Goal: Communication & Community: Answer question/provide support

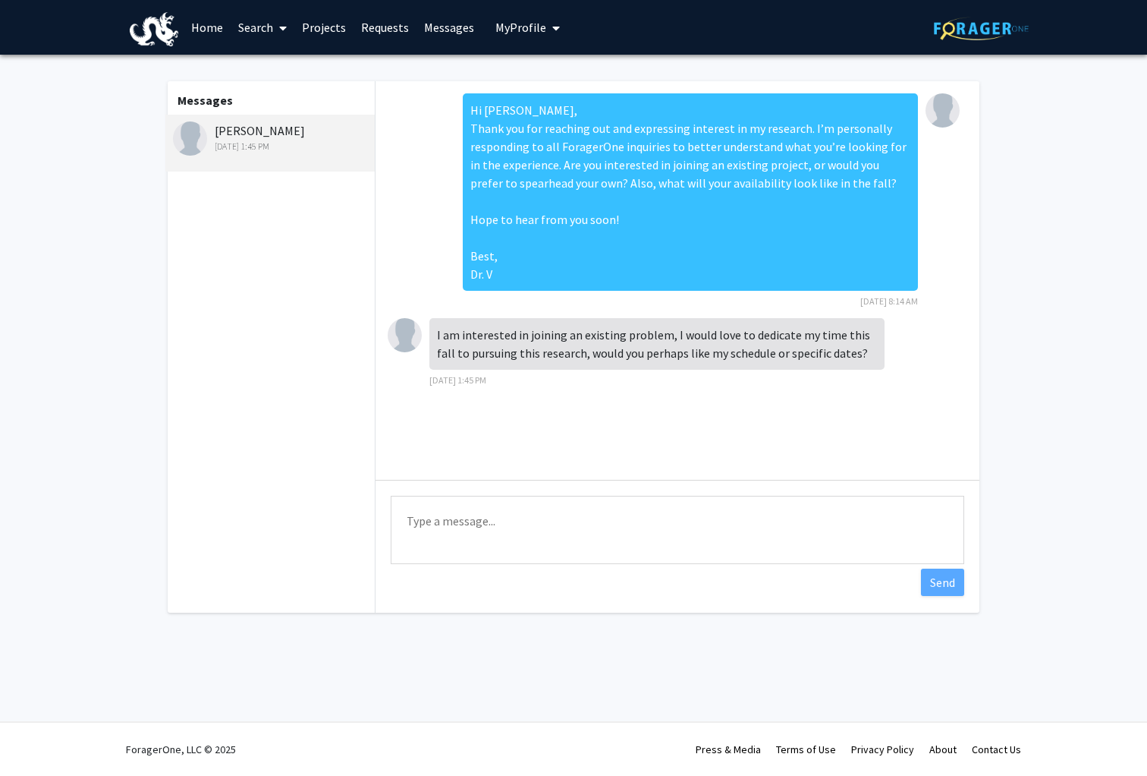
scroll to position [1, 0]
click at [678, 543] on textarea "Type a message" at bounding box center [678, 530] width 574 height 68
click at [780, 543] on textarea "Hi [PERSON_NAME], Thank you for the response. Sure, why don't you send me over …" at bounding box center [678, 530] width 574 height 68
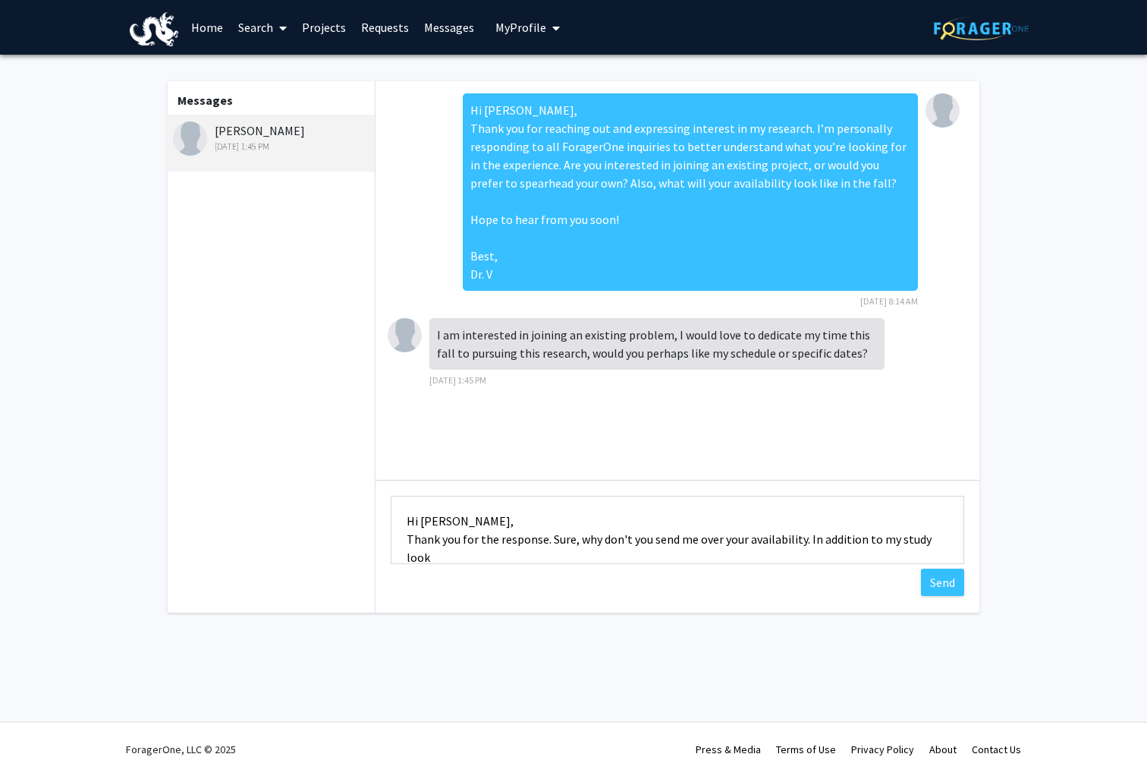
scroll to position [2, 0]
click at [658, 548] on textarea "Hi [PERSON_NAME], Thank you for the response. Sure, why don't you send me your …" at bounding box center [678, 530] width 574 height 68
click at [785, 541] on textarea "Hi [PERSON_NAME], Thank you for the response. Sure, why don't you send me your …" at bounding box center [678, 530] width 574 height 68
click at [686, 555] on textarea "Hi [PERSON_NAME], Thank you for the response. Sure, why don't you send me your …" at bounding box center [678, 530] width 574 height 68
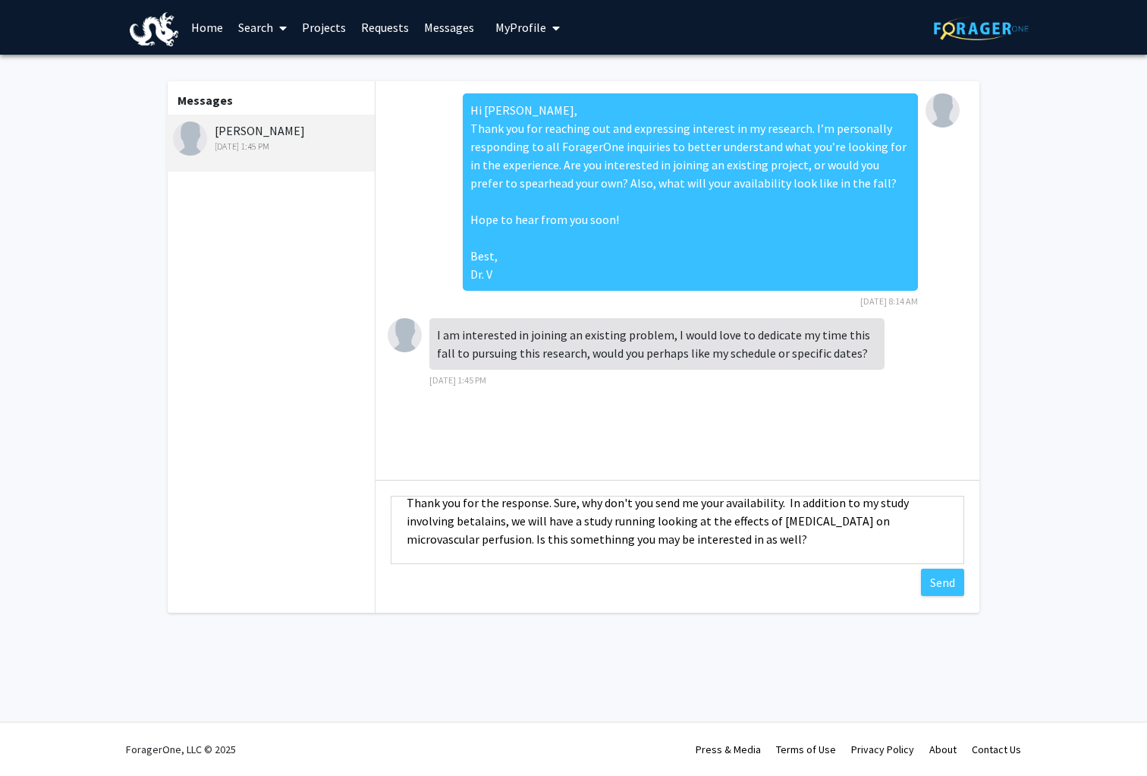
click at [525, 543] on textarea "Hi [PERSON_NAME], Thank you for the response. Sure, why don't you send me your …" at bounding box center [678, 530] width 574 height 68
click at [585, 538] on textarea "Hi [PERSON_NAME], Thank you for the response. Sure, why don't you send me your …" at bounding box center [678, 530] width 574 height 68
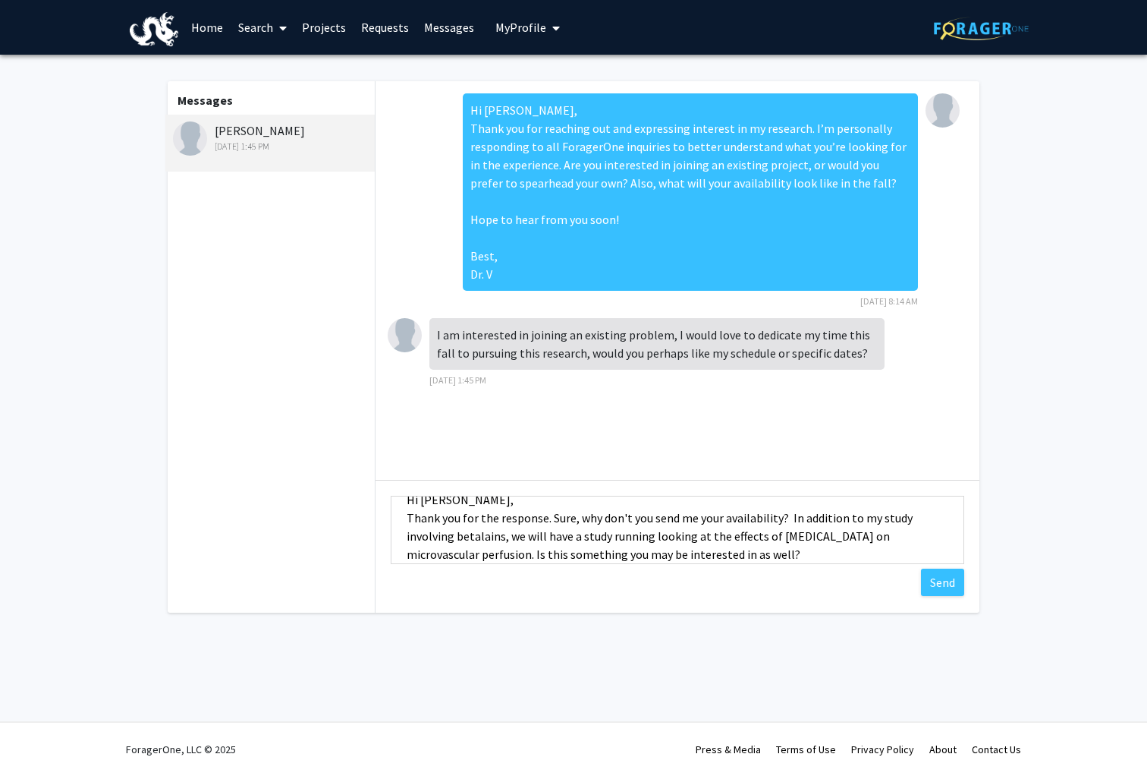
scroll to position [32, 0]
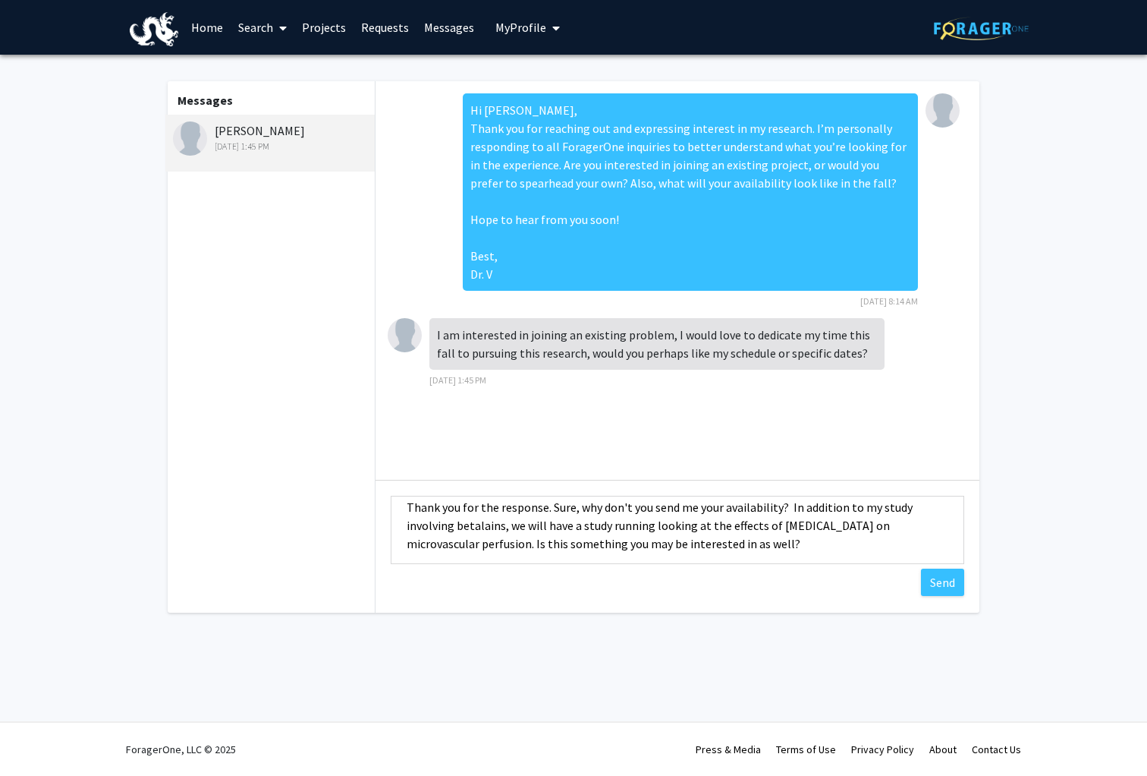
click at [640, 529] on textarea "Hi [PERSON_NAME], Thank you for the response. Sure, why don't you send me your …" at bounding box center [678, 530] width 574 height 68
drag, startPoint x: 873, startPoint y: 530, endPoint x: 886, endPoint y: 527, distance: 13.4
click at [874, 530] on textarea "Hi [PERSON_NAME], Thank you for the response. Sure, why don't you send me your …" at bounding box center [678, 530] width 574 height 68
click at [884, 548] on textarea "Hi [PERSON_NAME], Thank you for the response. Sure, why don't you send me your …" at bounding box center [678, 530] width 574 height 68
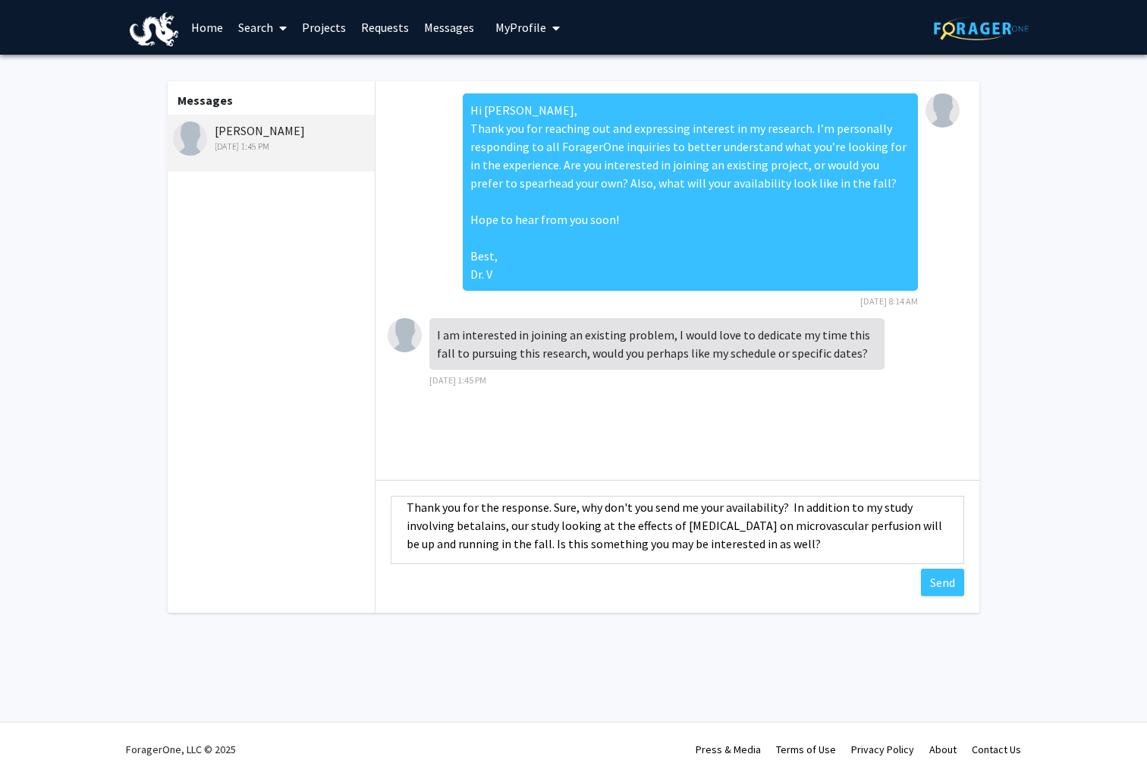
drag, startPoint x: 560, startPoint y: 530, endPoint x: 445, endPoint y: 518, distance: 115.2
click at [405, 509] on textarea "Hi [PERSON_NAME], Thank you for the response. Sure, why don't you send me your …" at bounding box center [678, 530] width 574 height 68
click at [573, 562] on textarea "Hi [PERSON_NAME], Thank you for the response. Sure, why don't you send me your …" at bounding box center [678, 530] width 574 height 68
click at [724, 547] on textarea "Hi [PERSON_NAME], Thank you for the response. Sure, why don't you send me your …" at bounding box center [678, 530] width 574 height 68
click at [738, 544] on textarea "Hi [PERSON_NAME], Thank you for the response. Sure, why don't you send me your …" at bounding box center [678, 530] width 574 height 68
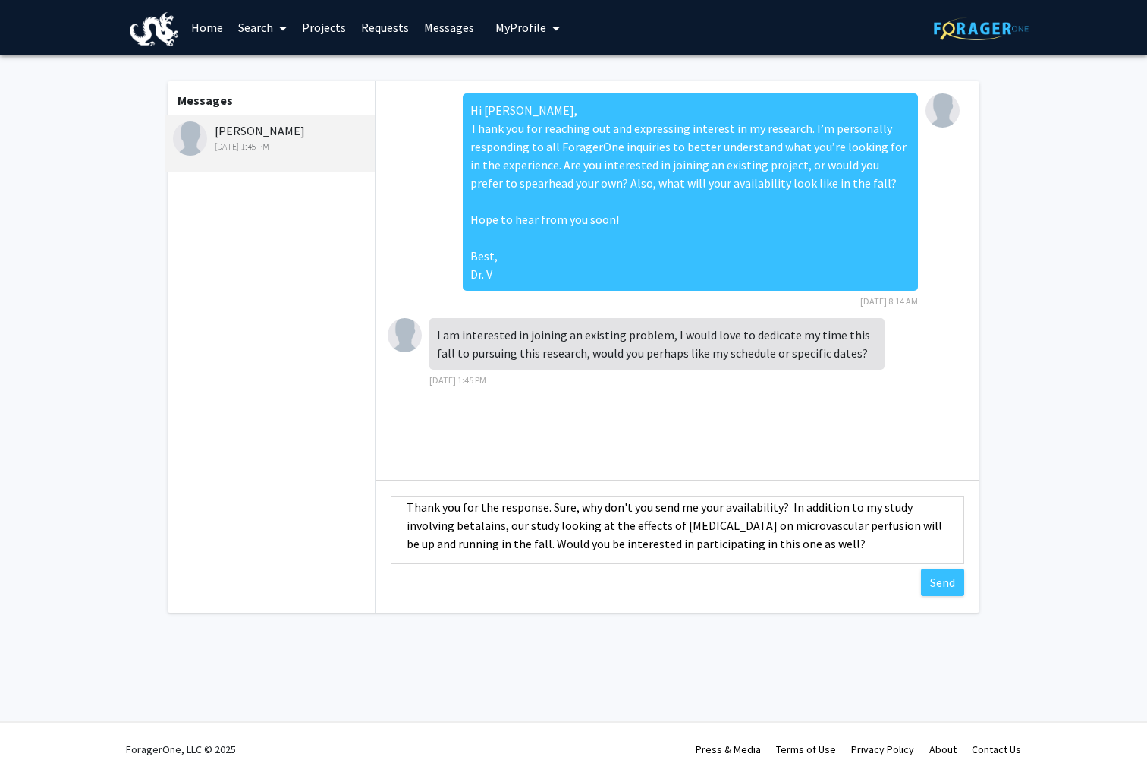
drag, startPoint x: 821, startPoint y: 539, endPoint x: 916, endPoint y: 550, distance: 95.5
click at [823, 540] on textarea "Hi [PERSON_NAME], Thank you for the response. Sure, why don't you send me your …" at bounding box center [678, 530] width 574 height 68
type textarea "Hi [PERSON_NAME], Thank you for the response. Sure, why don't you send me your …"
click at [934, 580] on button "Send" at bounding box center [942, 581] width 43 height 27
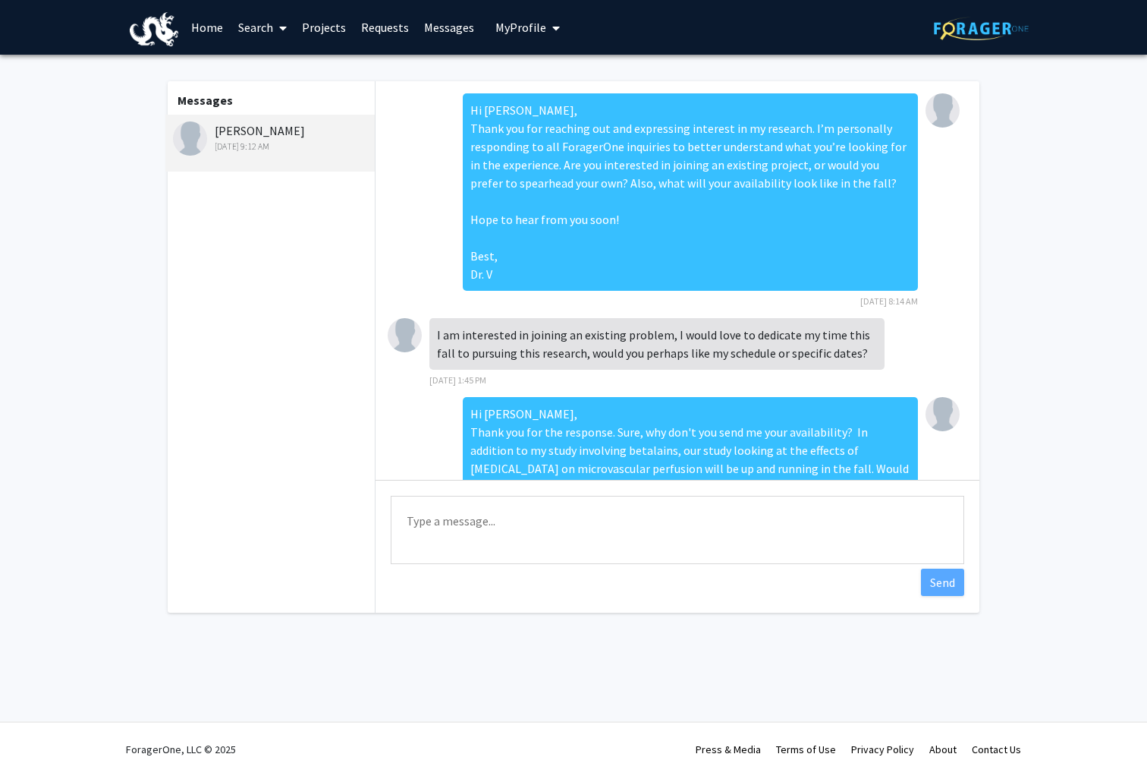
scroll to position [0, 0]
